Goal: Task Accomplishment & Management: Manage account settings

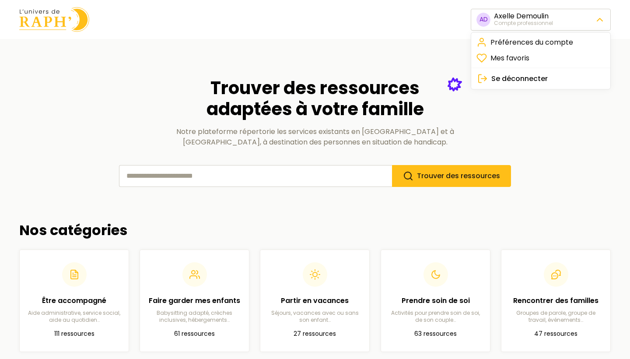
click at [512, 19] on html "AD [PERSON_NAME] Compte professionnel Trouver des ressources adaptées à votre f…" at bounding box center [315, 333] width 630 height 666
click at [525, 101] on html "AD [PERSON_NAME] Compte professionnel Trouver des ressources adaptées à votre f…" at bounding box center [315, 333] width 630 height 666
click at [595, 23] on html "AD [PERSON_NAME] Compte professionnel Trouver des ressources adaptées à votre f…" at bounding box center [315, 333] width 630 height 666
click at [569, 41] on link "Préférences du compte" at bounding box center [541, 43] width 136 height 16
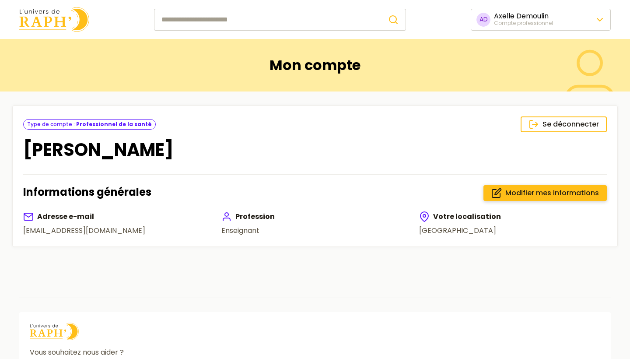
click at [559, 193] on span "Modifier mes informations" at bounding box center [552, 193] width 94 height 10
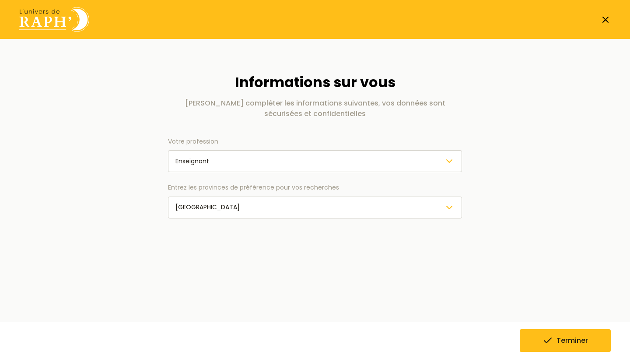
click at [606, 20] on line at bounding box center [605, 19] width 5 height 5
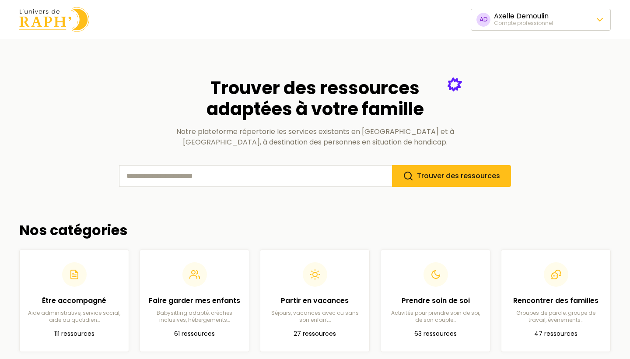
click at [520, 21] on html "AD [PERSON_NAME] Compte professionnel Trouver des ressources adaptées à votre f…" at bounding box center [315, 333] width 630 height 666
click at [415, 21] on html "AD [PERSON_NAME] Compte professionnel Trouver des ressources adaptées à votre f…" at bounding box center [315, 333] width 630 height 666
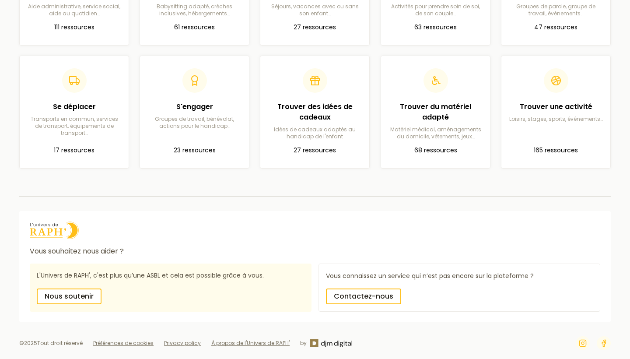
scroll to position [305, 0]
